Goal: Transaction & Acquisition: Book appointment/travel/reservation

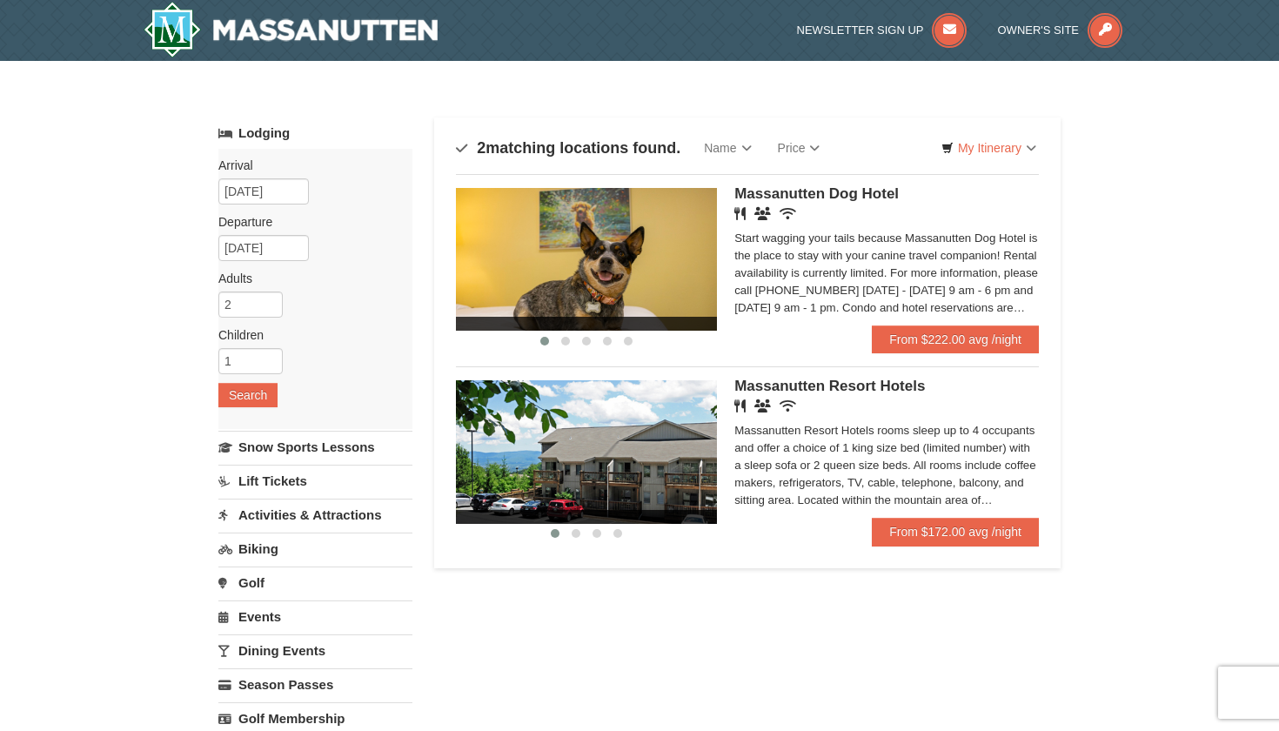
click at [822, 386] on span "Massanutten Resort Hotels" at bounding box center [829, 386] width 191 height 17
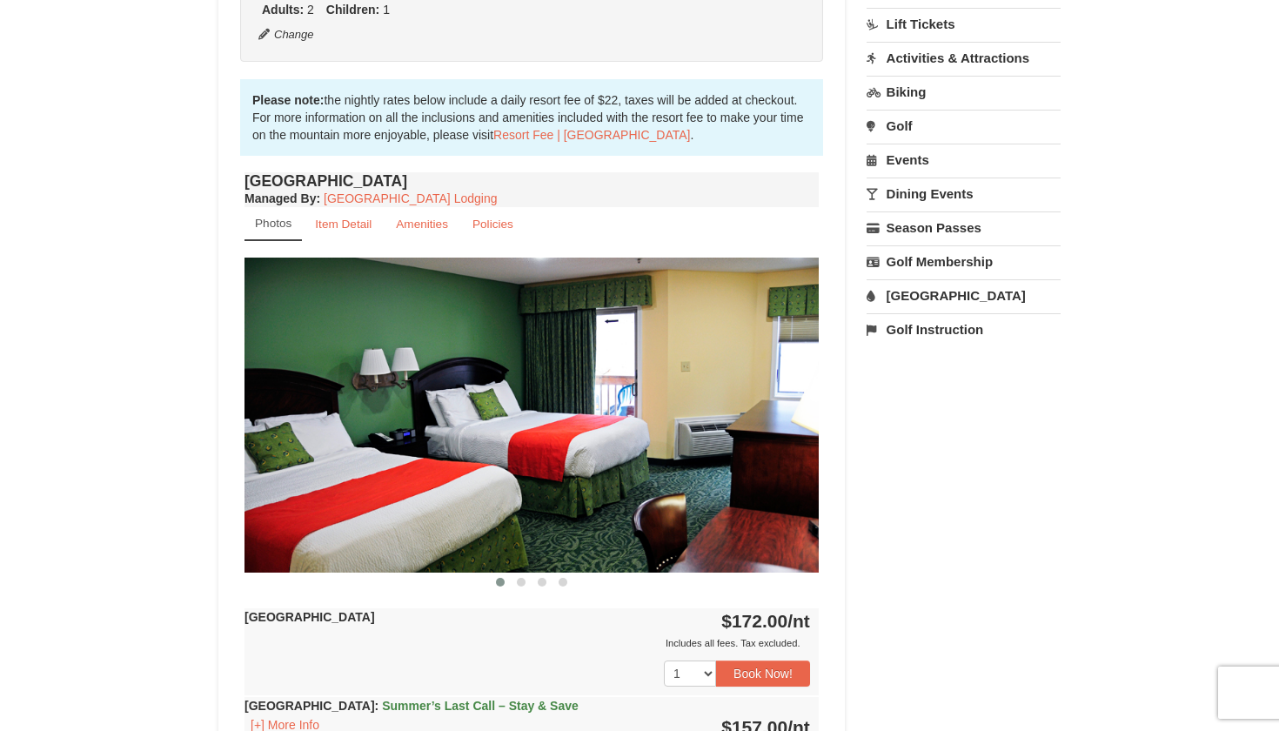
scroll to position [495, 0]
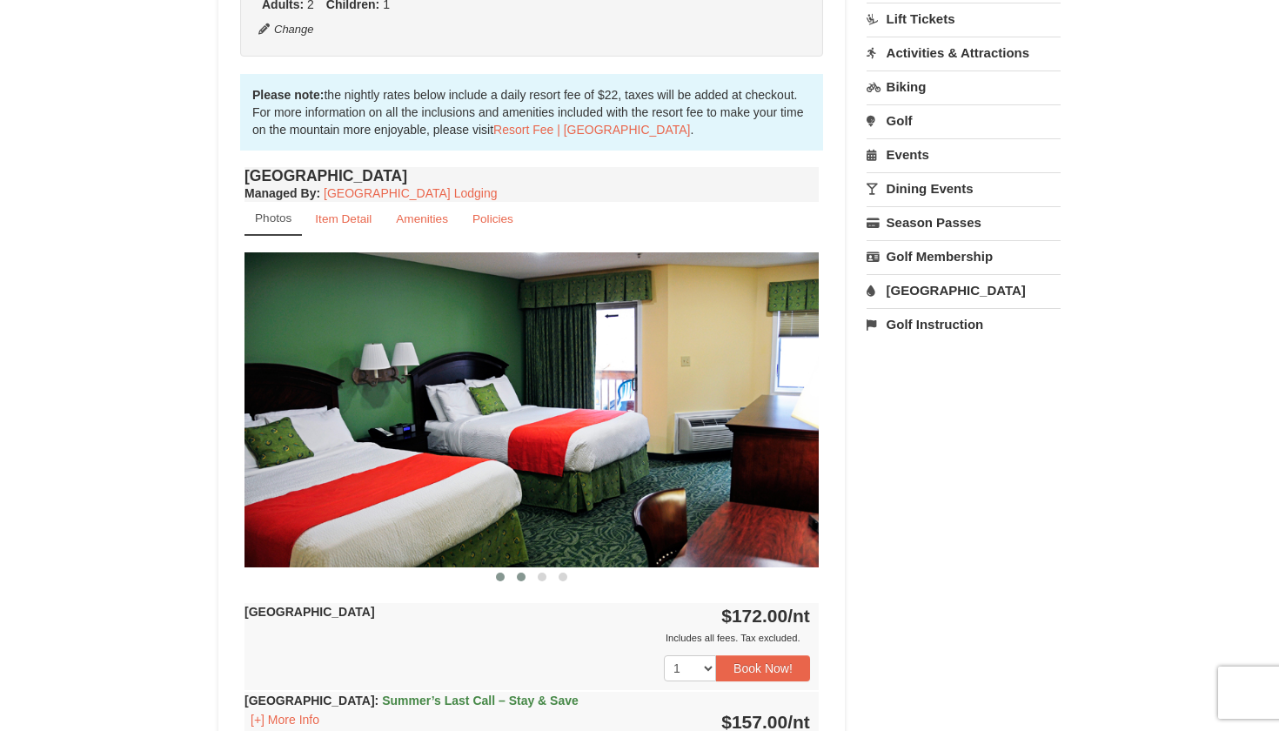
click at [520, 574] on span at bounding box center [521, 577] width 9 height 9
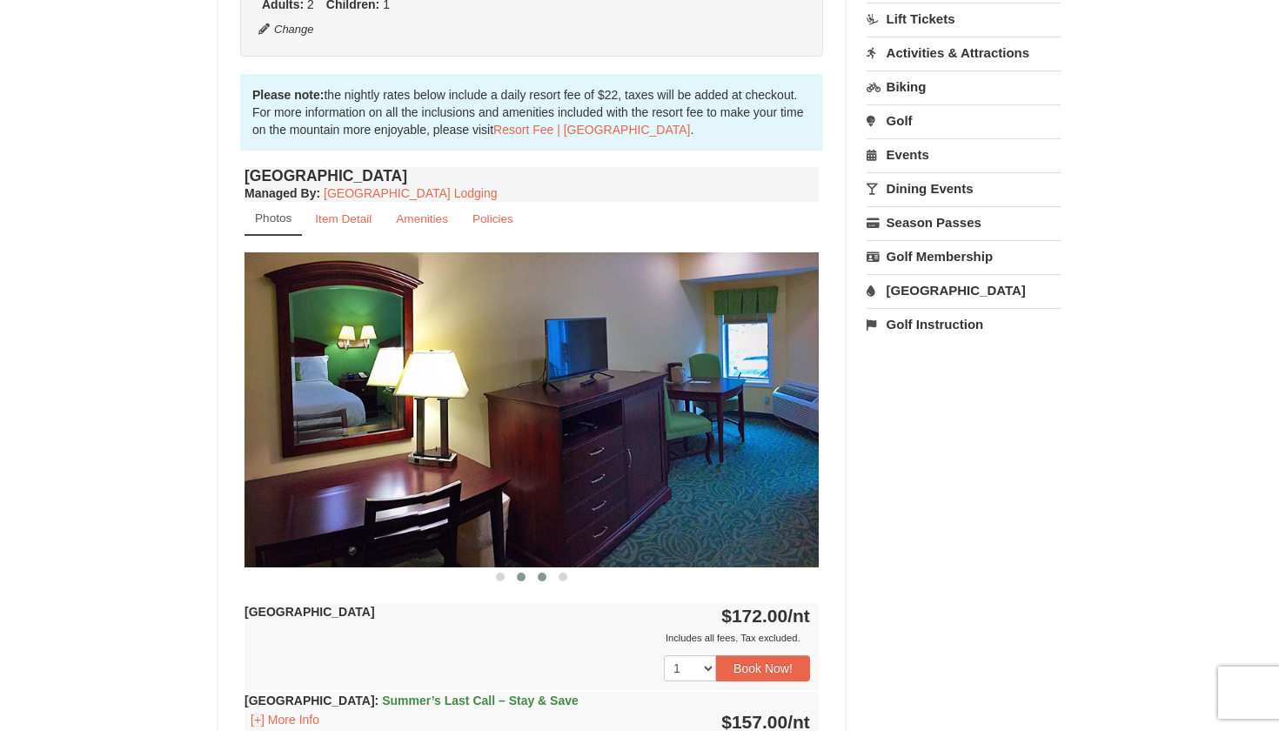
click at [546, 575] on span at bounding box center [542, 577] width 9 height 9
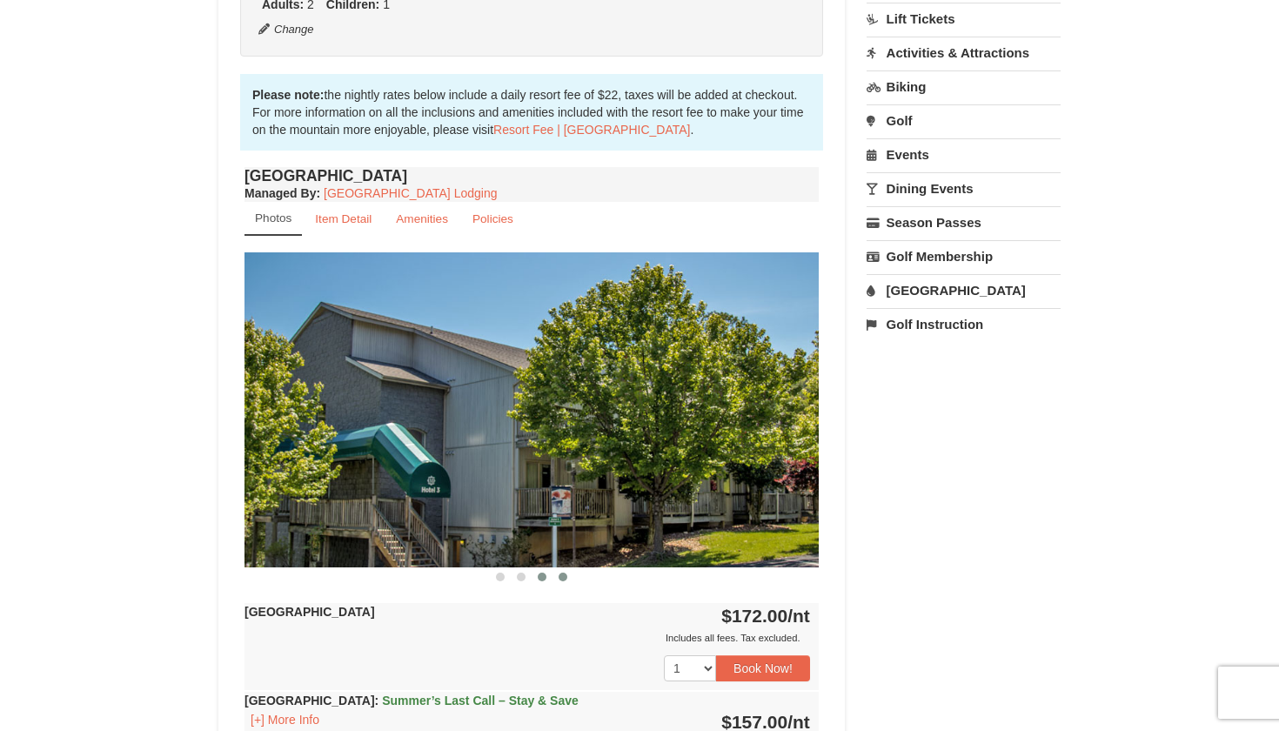
click at [565, 580] on span at bounding box center [563, 577] width 9 height 9
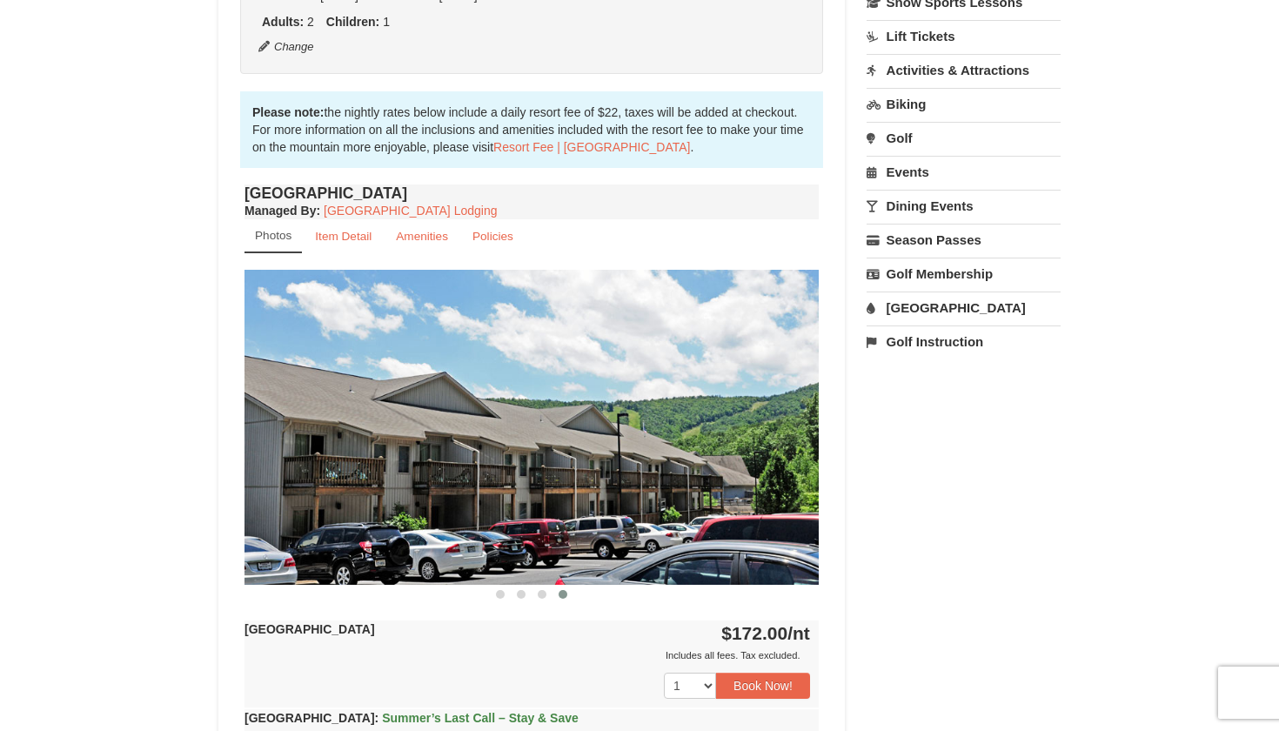
scroll to position [482, 0]
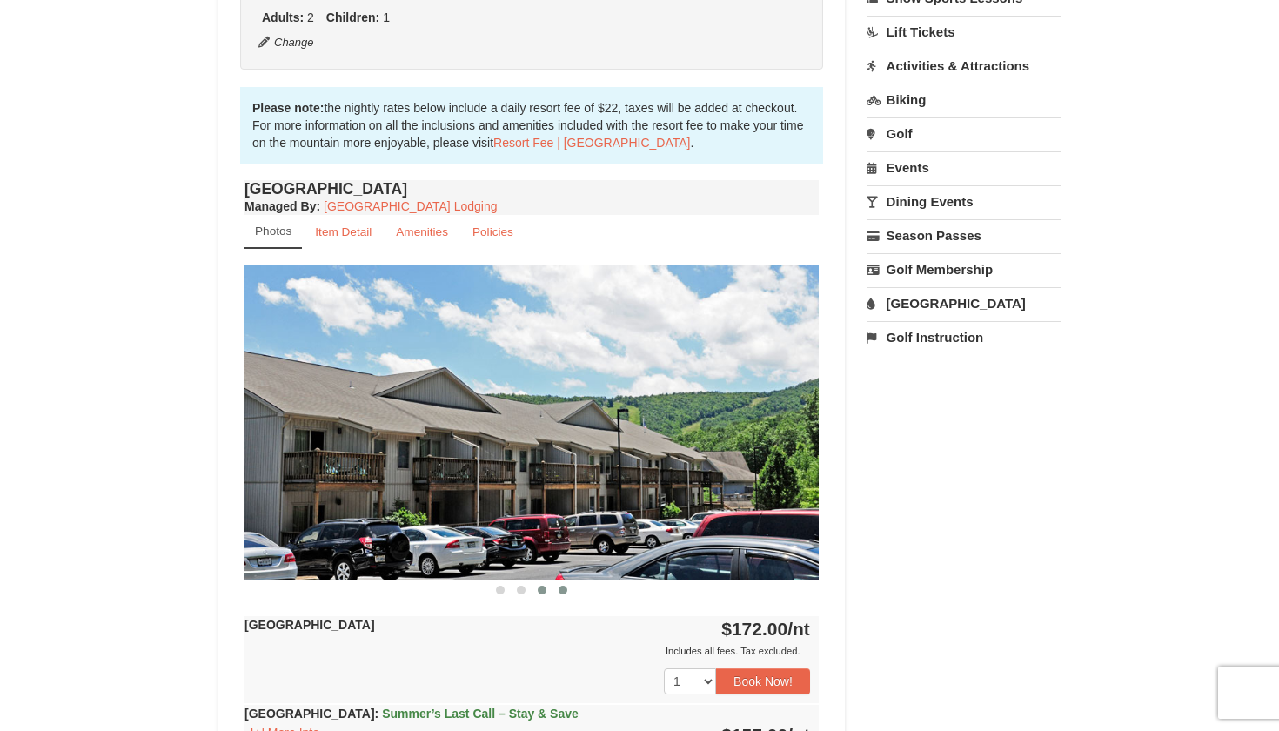
click at [545, 587] on span at bounding box center [542, 590] width 9 height 9
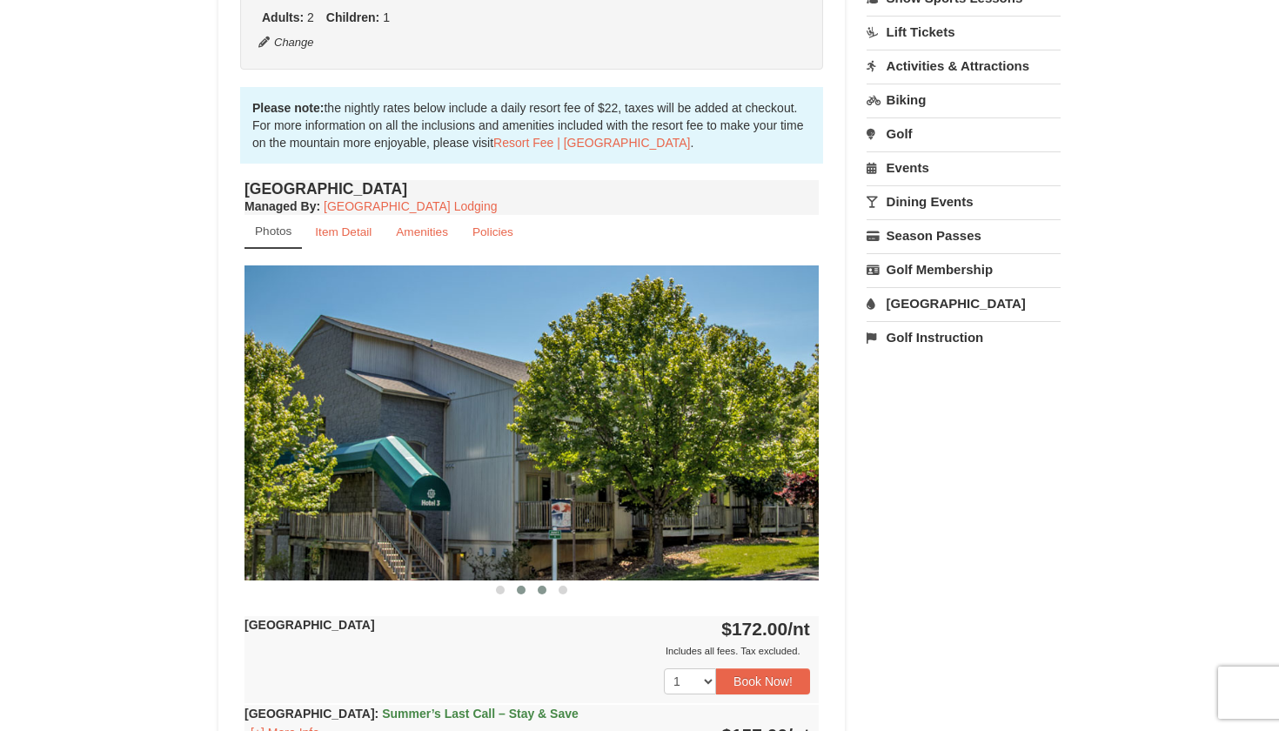
click at [526, 588] on button at bounding box center [521, 589] width 21 height 17
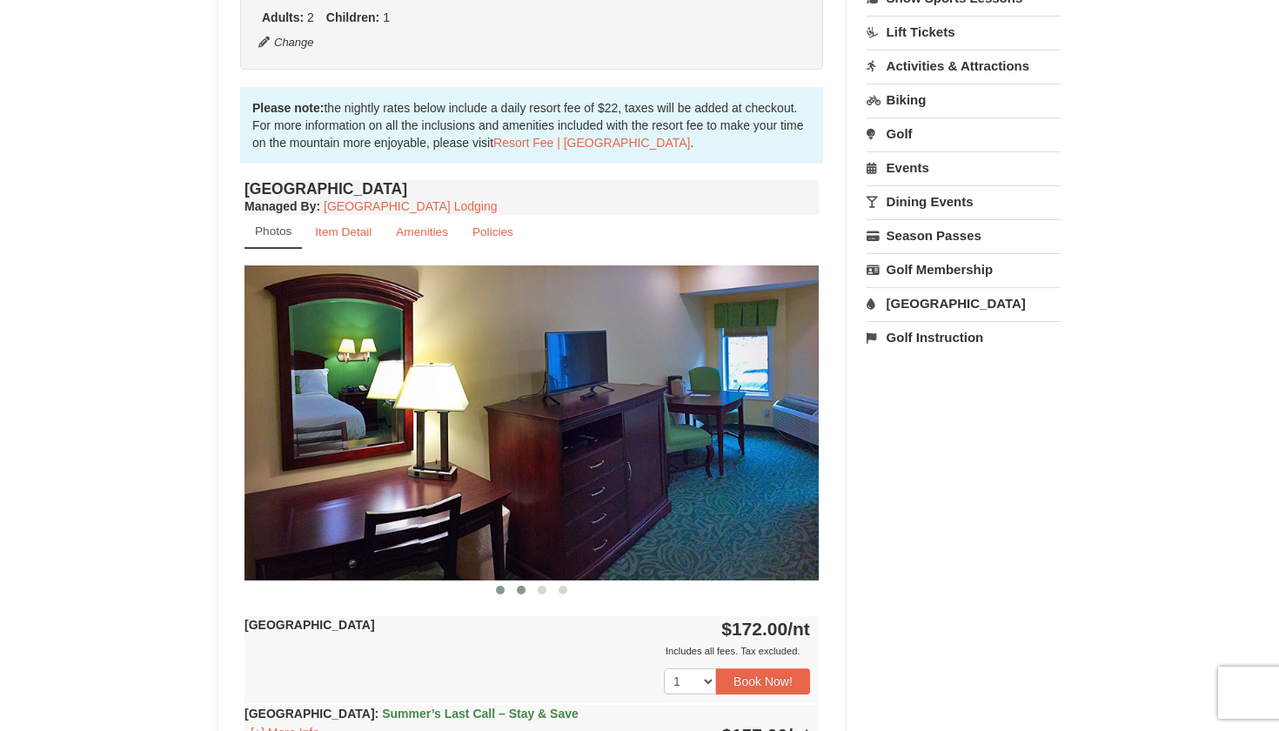
click at [499, 588] on span at bounding box center [500, 590] width 9 height 9
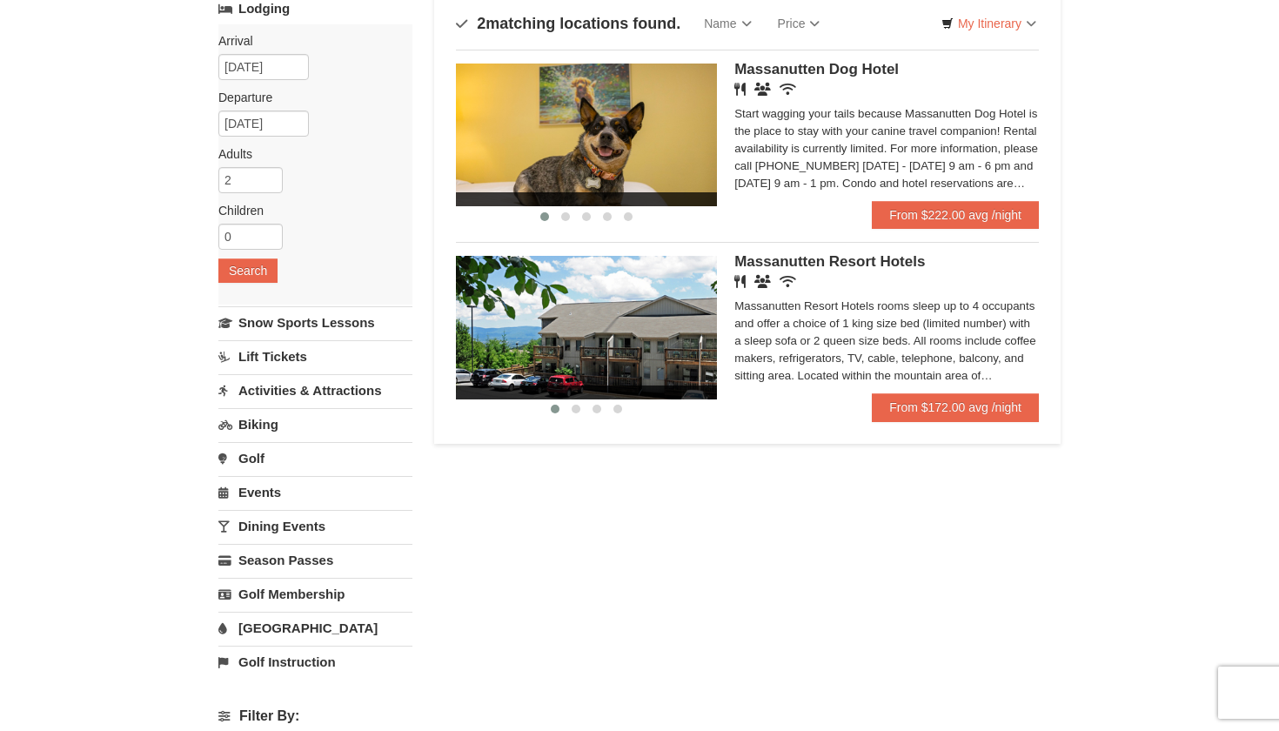
scroll to position [124, 0]
